Goal: Book appointment/travel/reservation

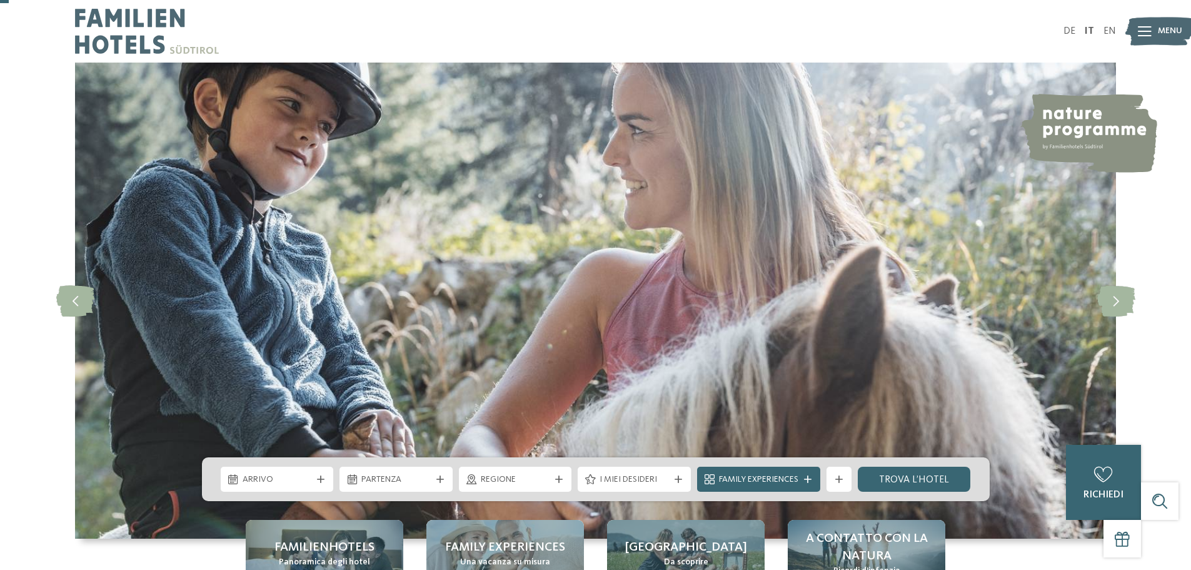
scroll to position [250, 0]
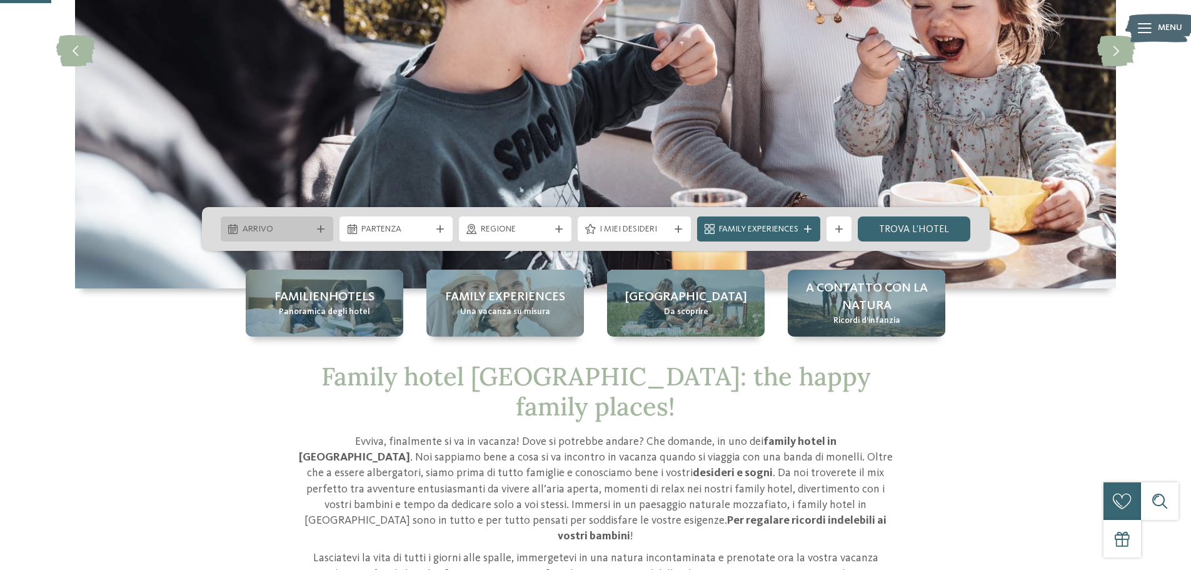
click at [286, 230] on span "Arrivo" at bounding box center [277, 229] width 69 height 13
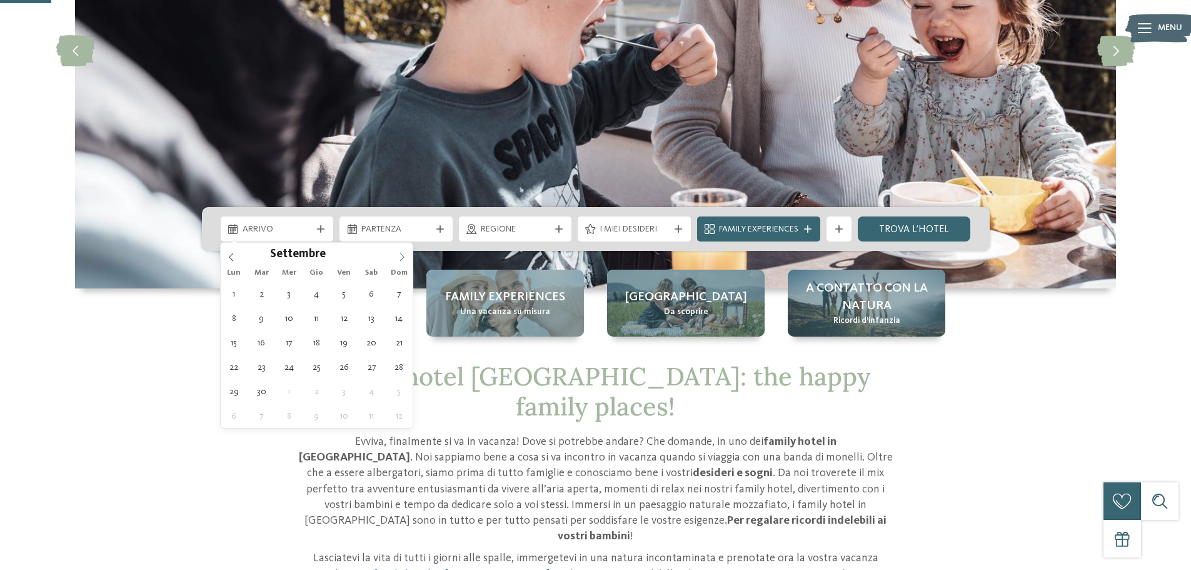
click at [403, 258] on icon at bounding box center [402, 257] width 9 height 9
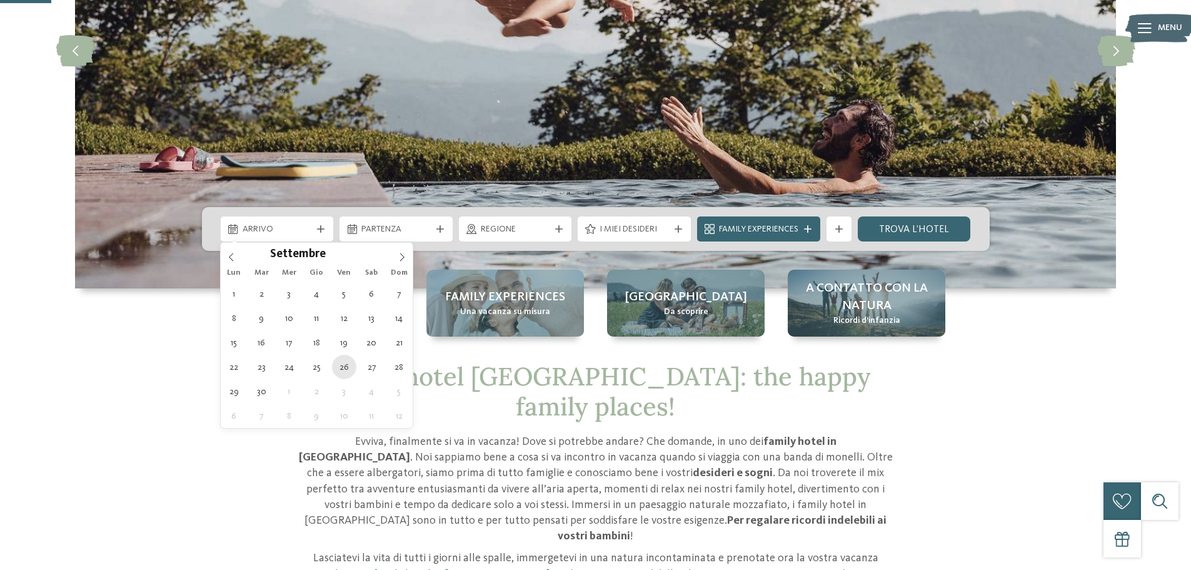
type div "[DATE]"
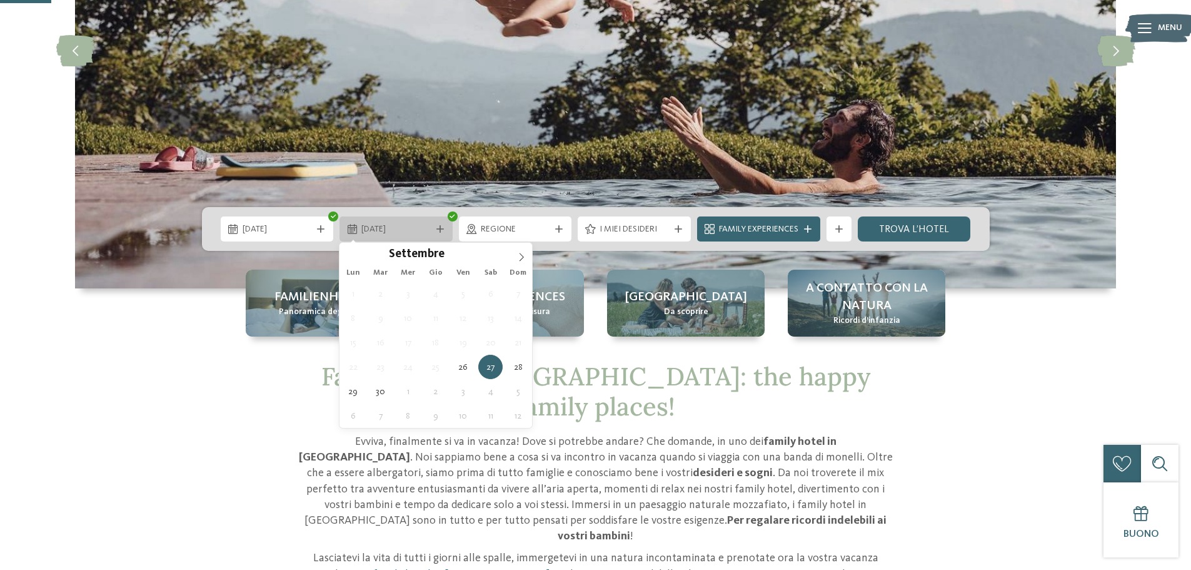
click at [427, 233] on span "[DATE]" at bounding box center [395, 229] width 69 height 13
click at [521, 254] on icon at bounding box center [521, 257] width 9 height 9
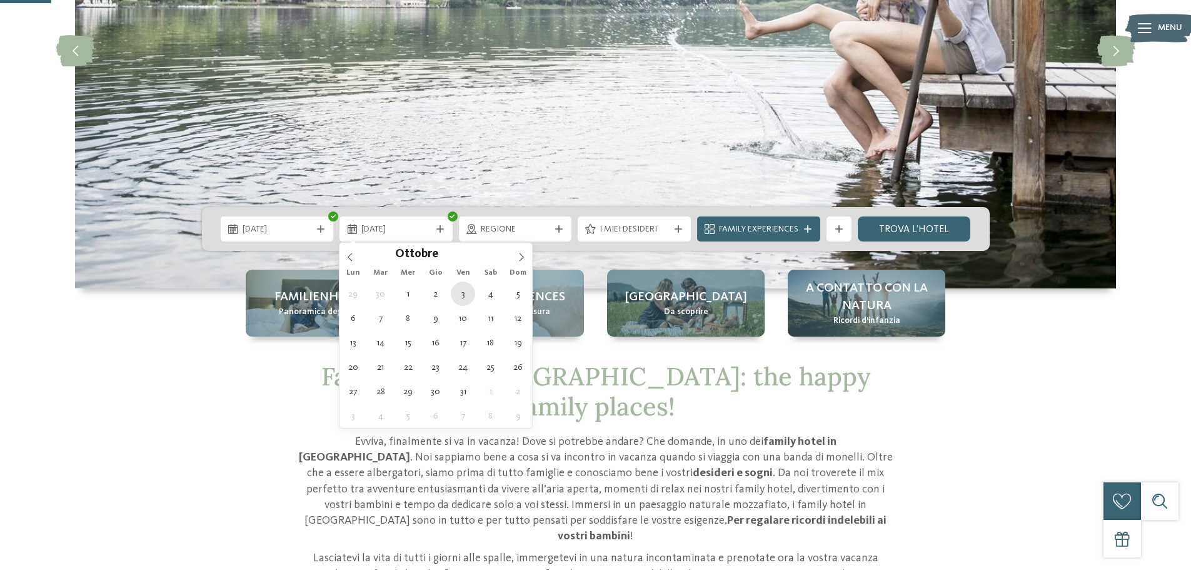
type div "[DATE]"
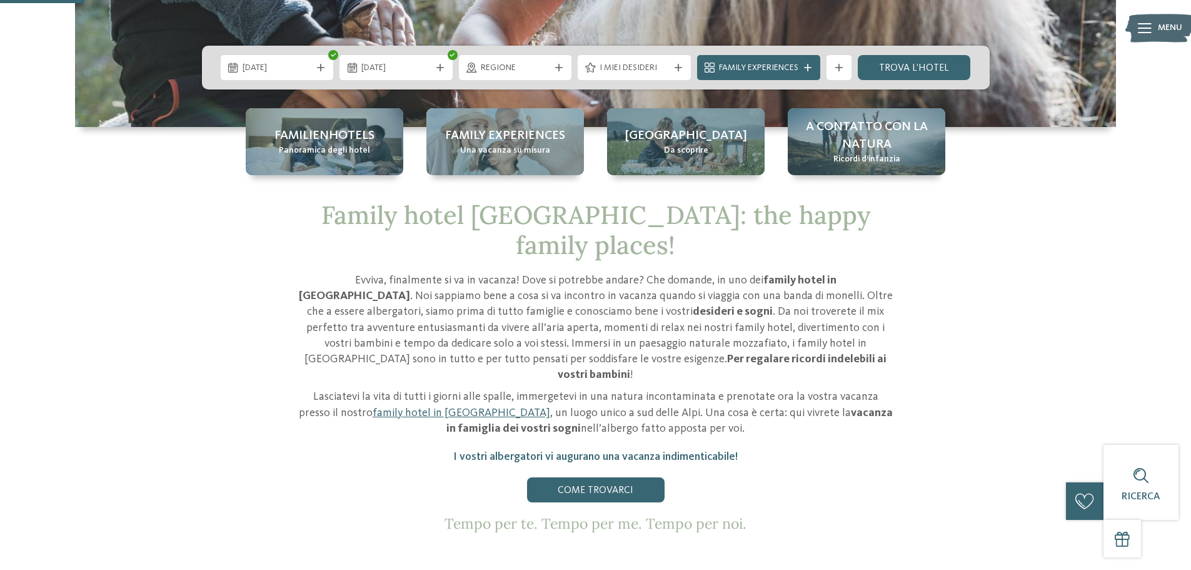
scroll to position [125, 0]
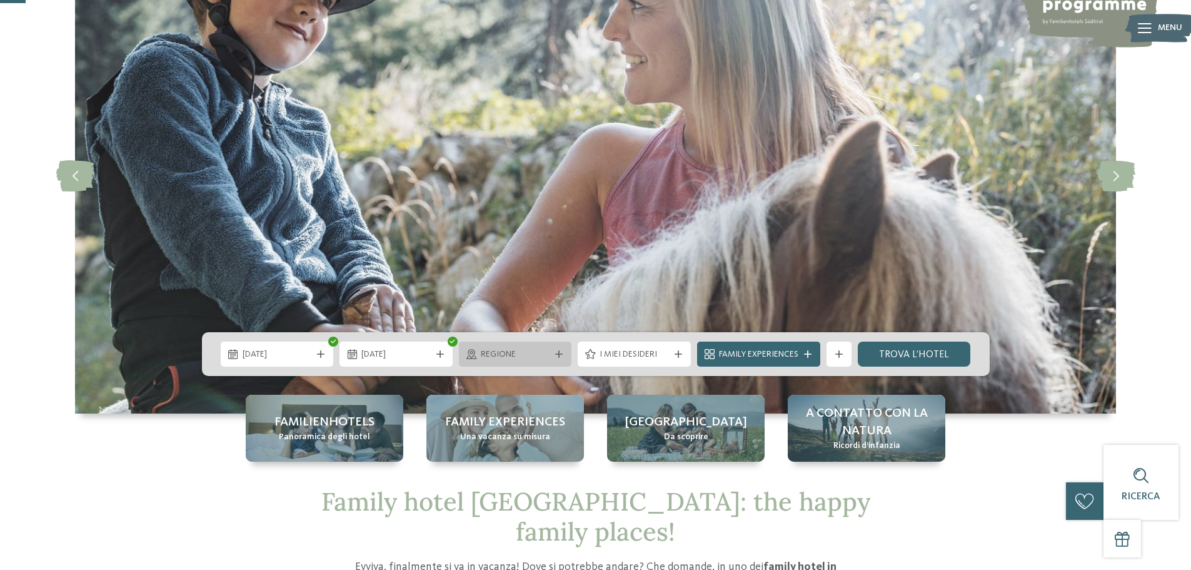
click at [518, 353] on span "Regione" at bounding box center [515, 354] width 69 height 13
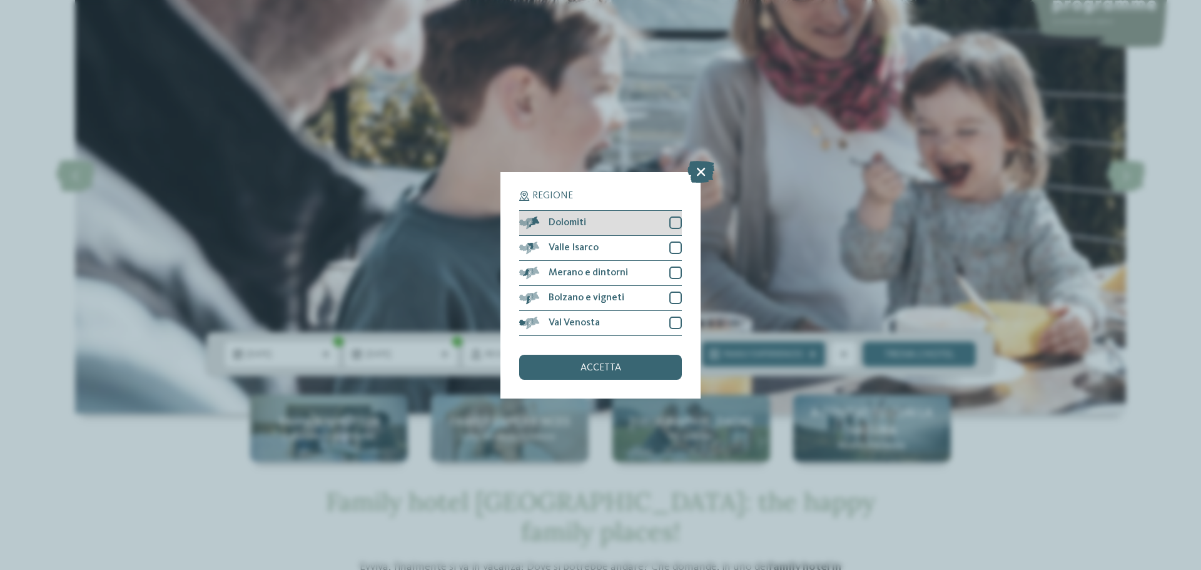
click at [672, 224] on div at bounding box center [675, 222] width 13 height 13
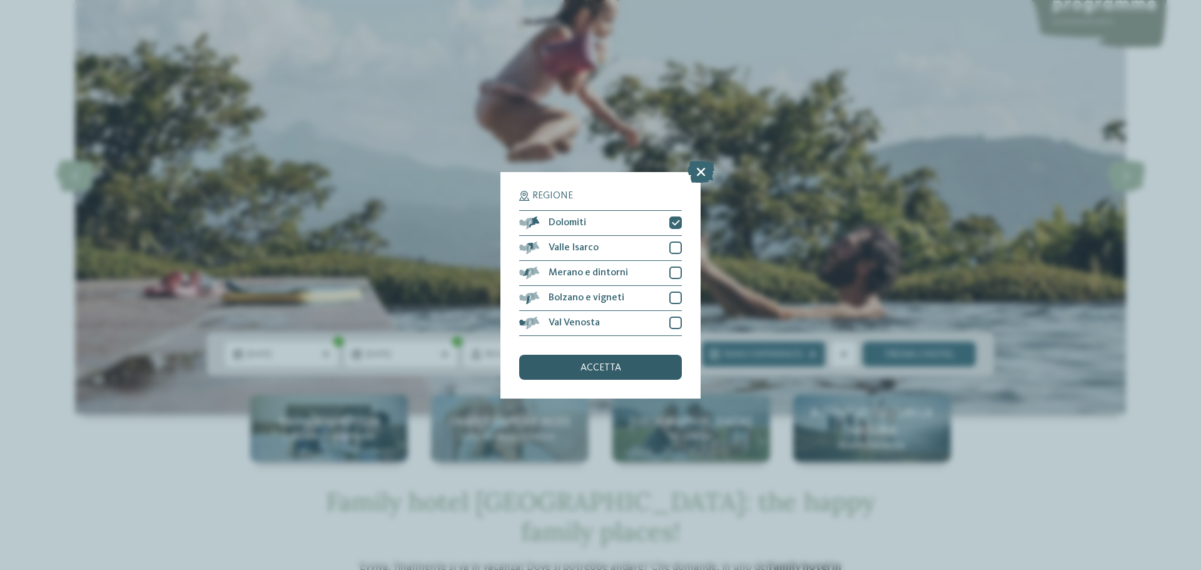
click at [612, 369] on span "accetta" at bounding box center [600, 368] width 41 height 10
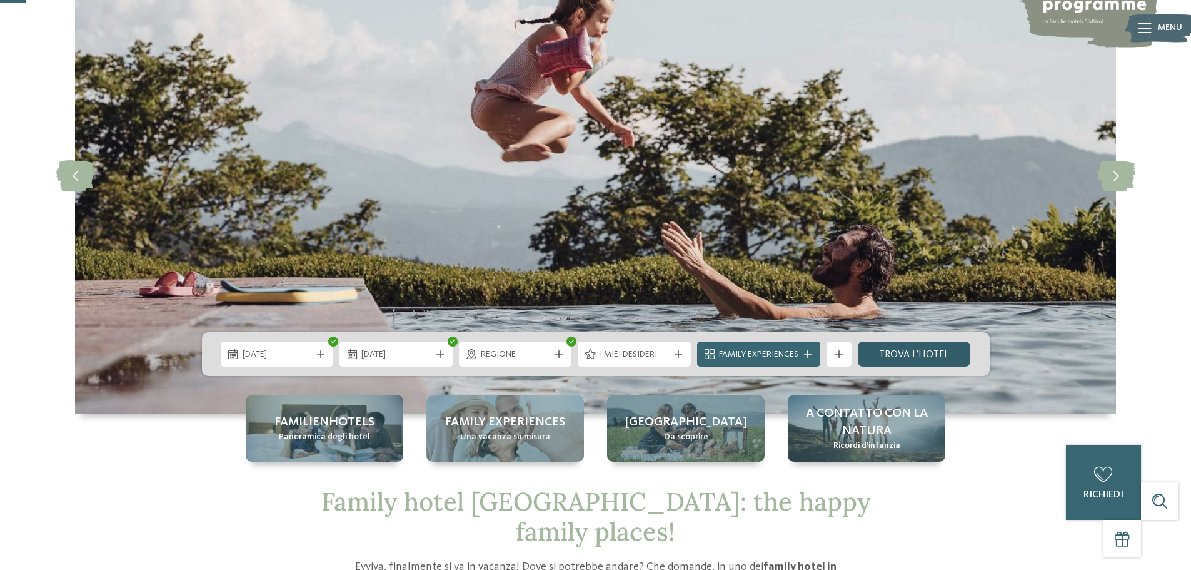
click at [918, 351] on link "trova l’hotel" at bounding box center [914, 353] width 113 height 25
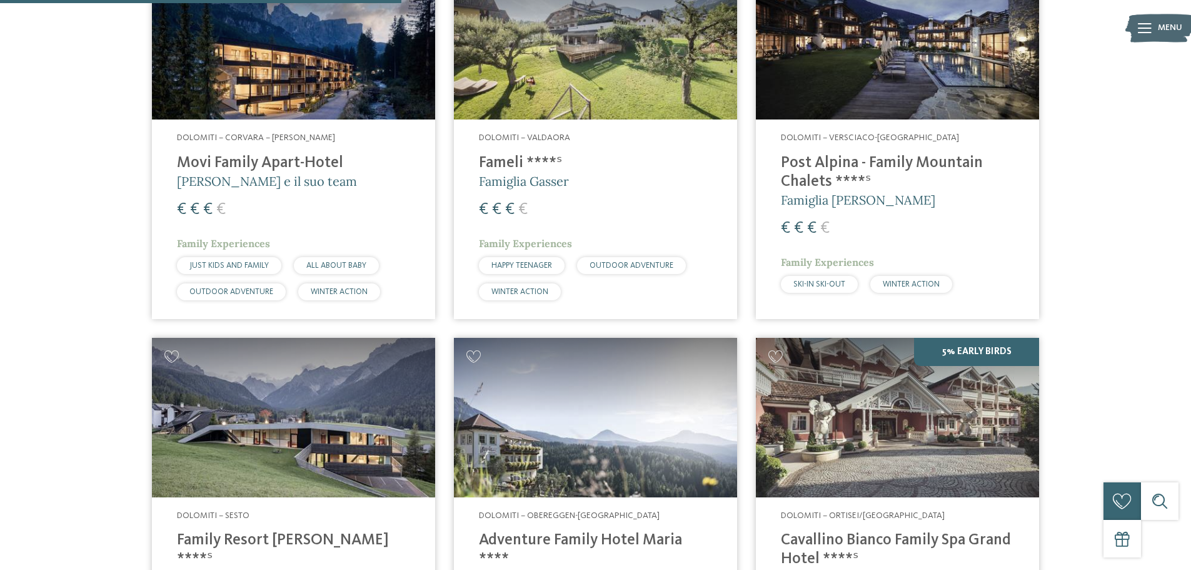
scroll to position [285, 0]
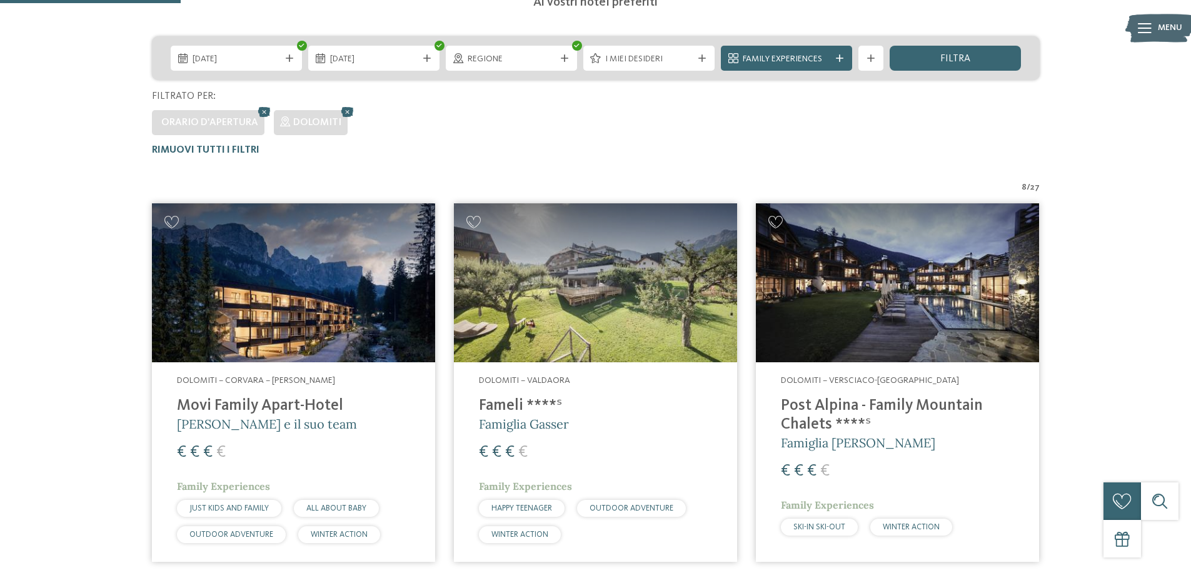
click at [885, 277] on img at bounding box center [897, 282] width 283 height 159
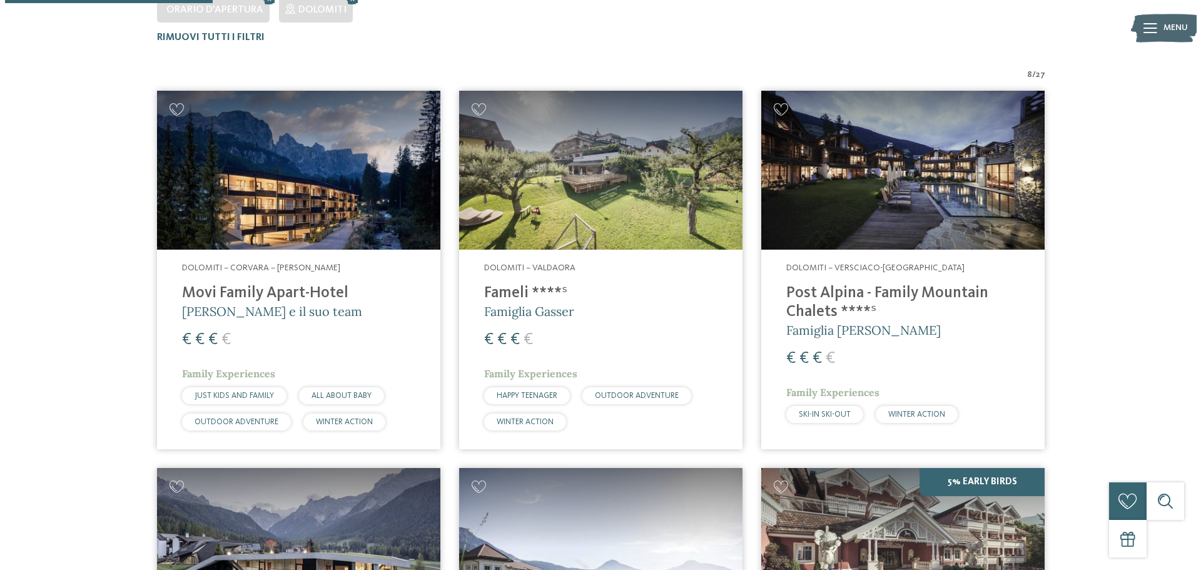
scroll to position [535, 0]
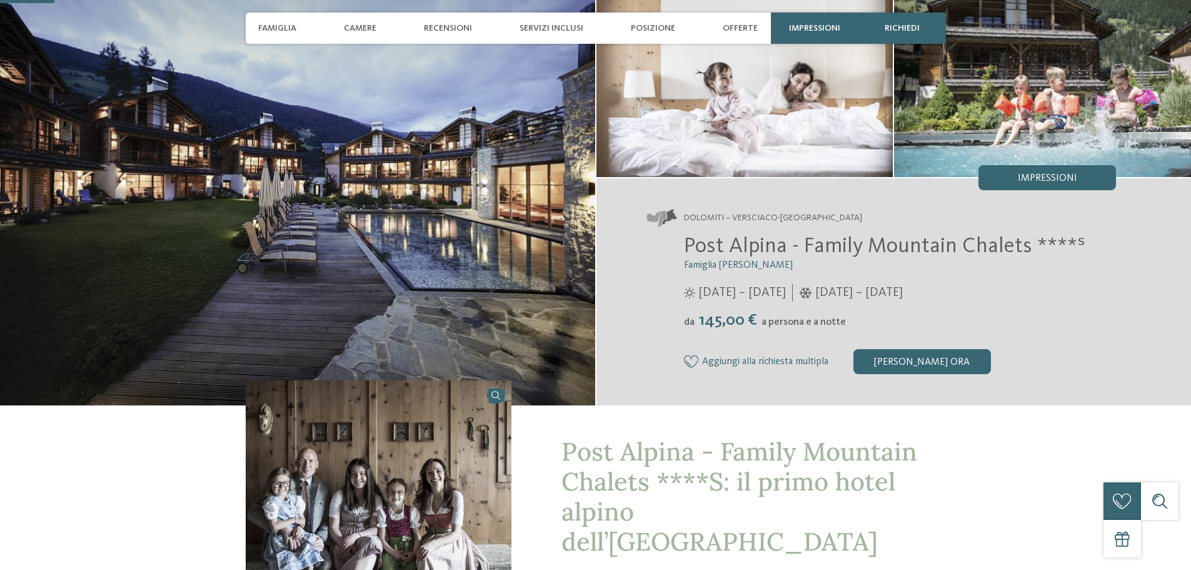
scroll to position [250, 0]
